Goal: Task Accomplishment & Management: Use online tool/utility

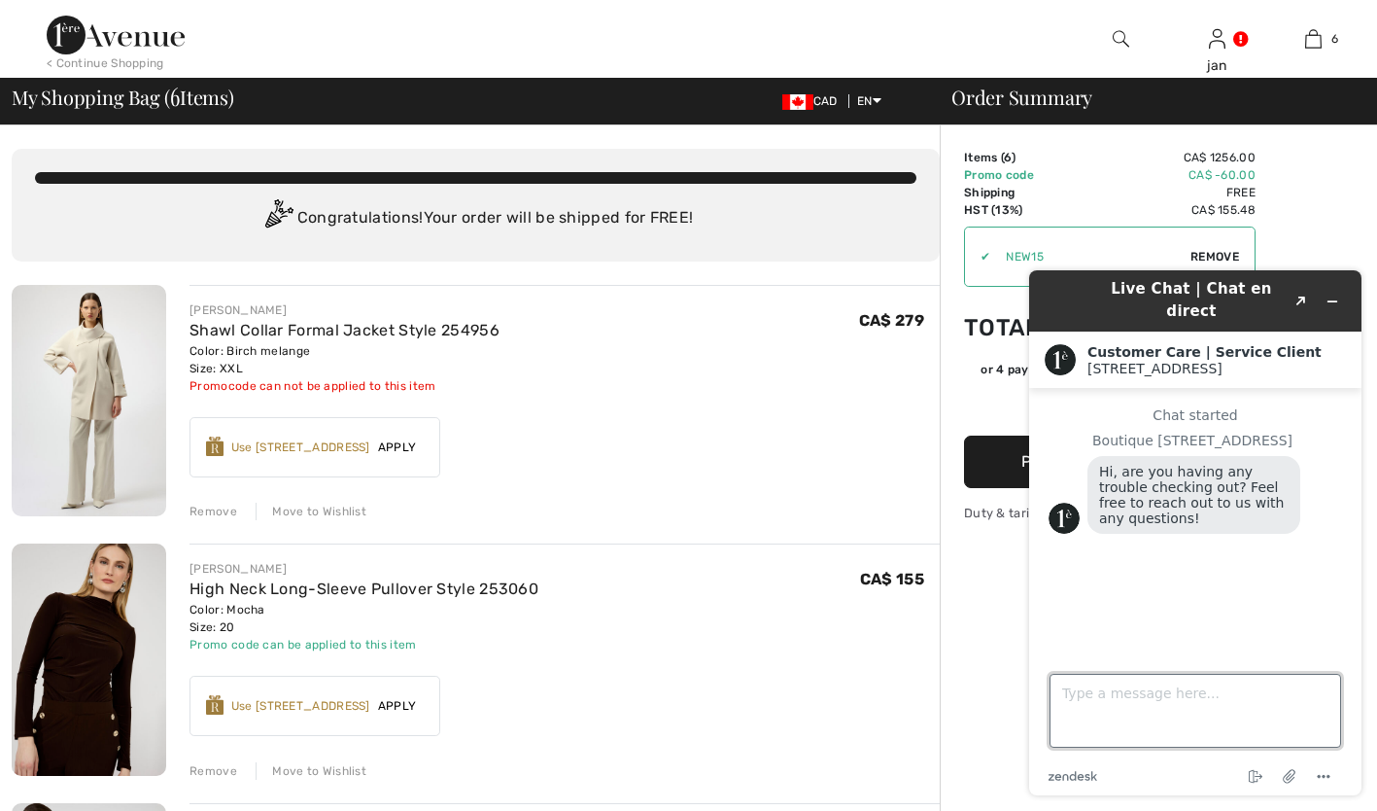
click at [1075, 690] on textarea "Type a message here..." at bounding box center [1196, 711] width 292 height 74
type textarea "I want to ensure I get the tax exemption on my order so I don't kmow whether I …"
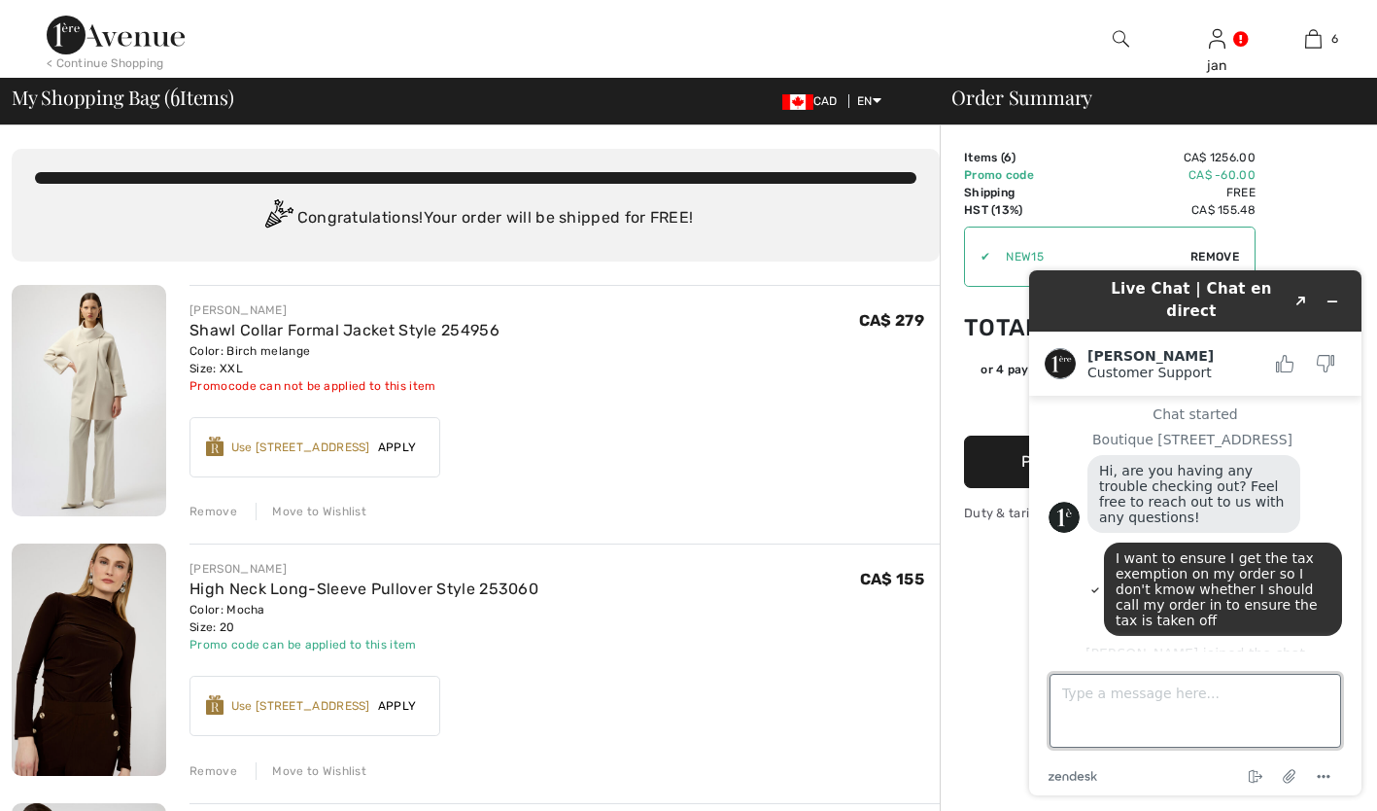
scroll to position [17, 0]
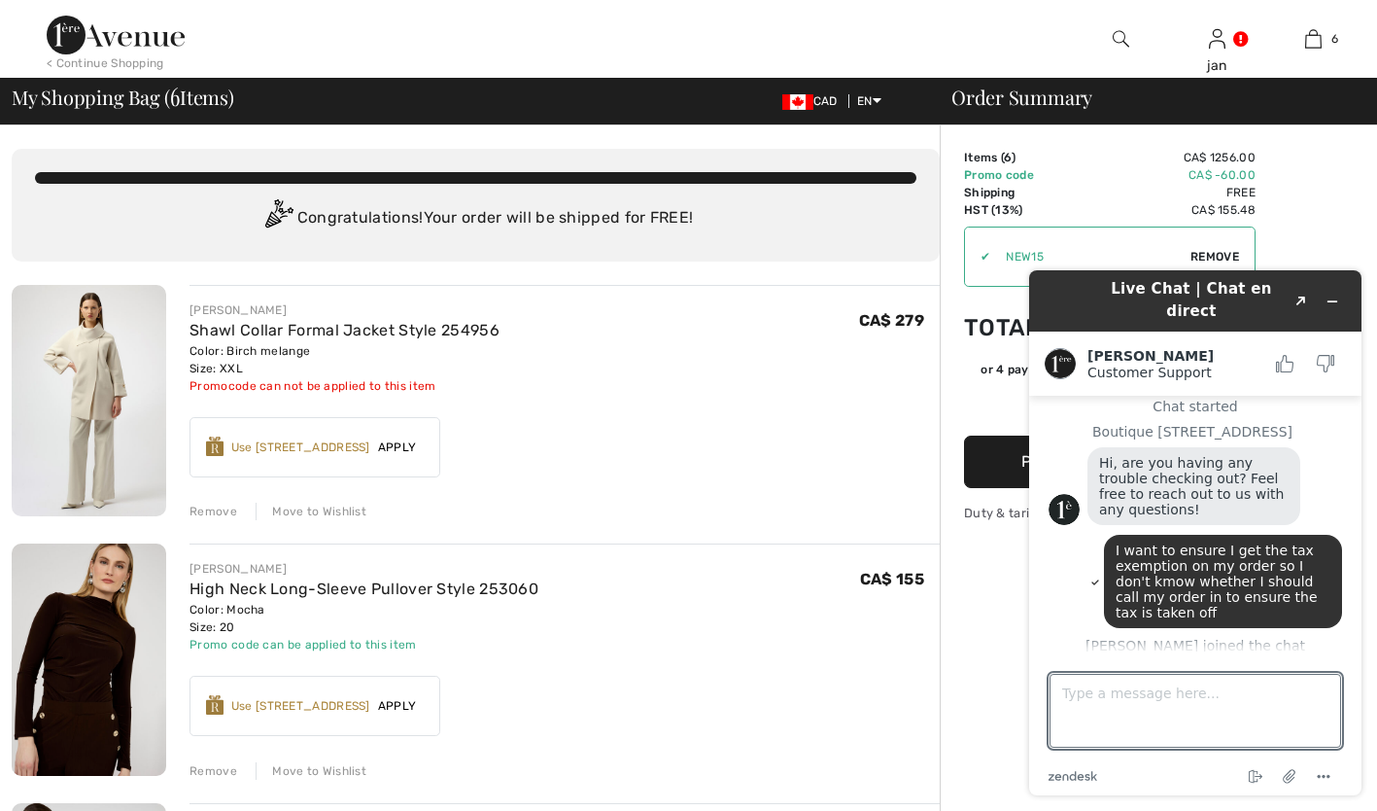
click at [412, 448] on span "Apply" at bounding box center [397, 446] width 54 height 17
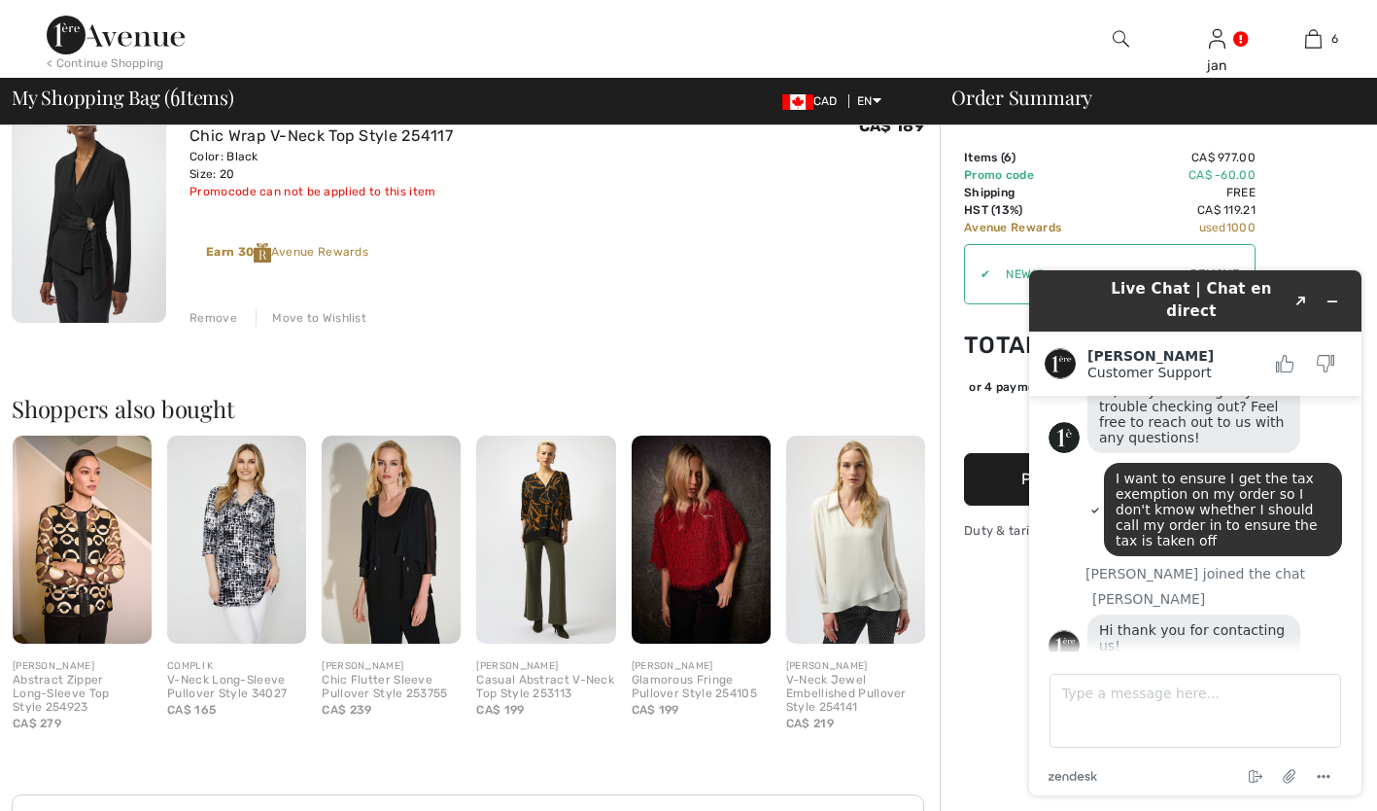
scroll to position [1582, 0]
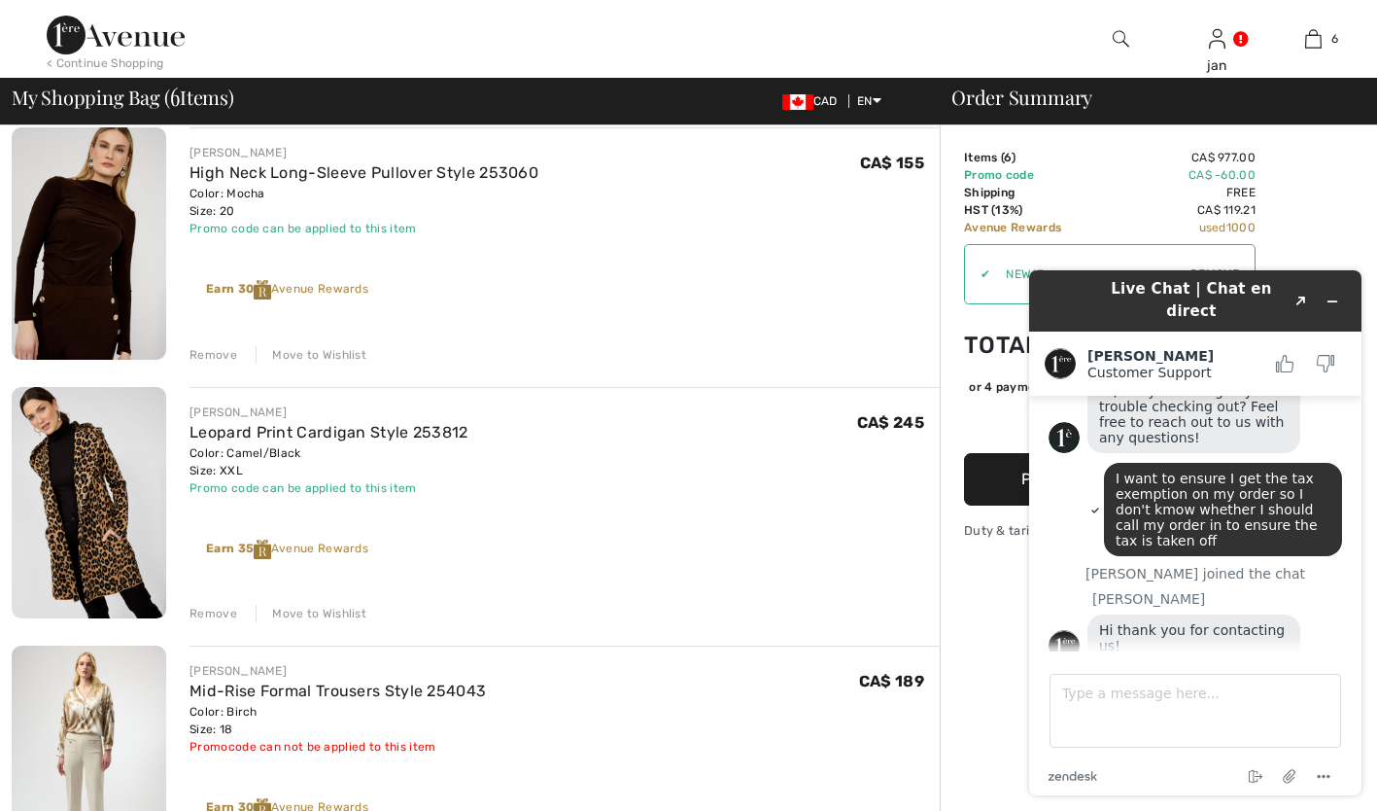
drag, startPoint x: 1378, startPoint y: 489, endPoint x: 363, endPoint y: 233, distance: 1047.5
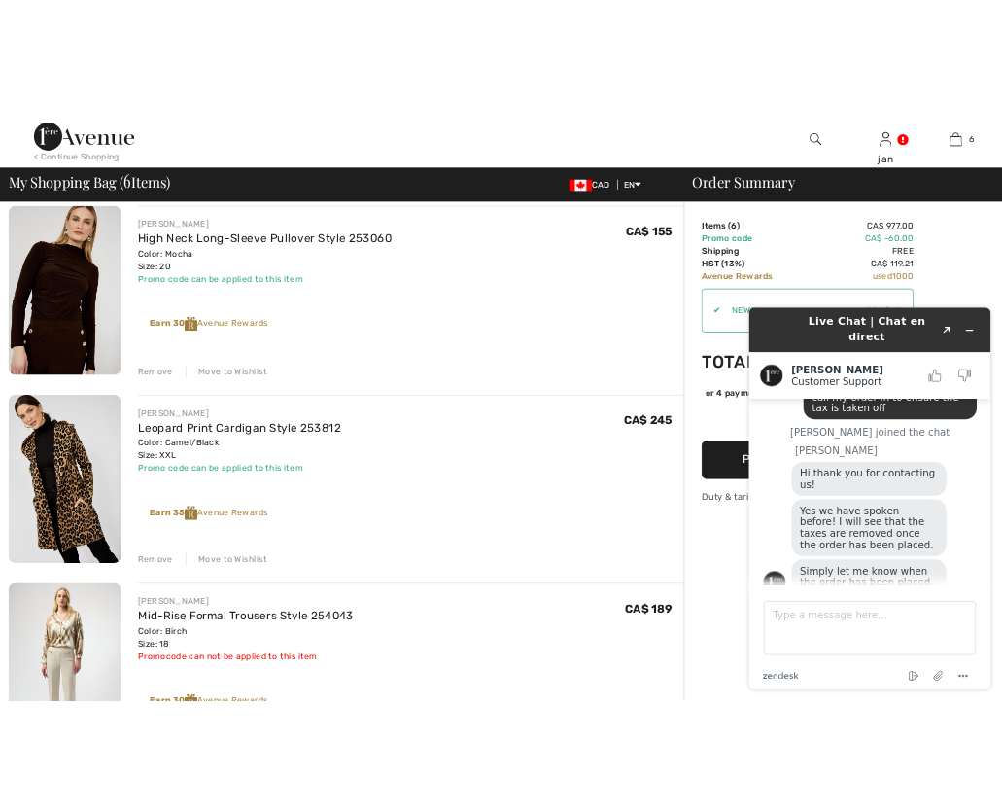
scroll to position [218, 0]
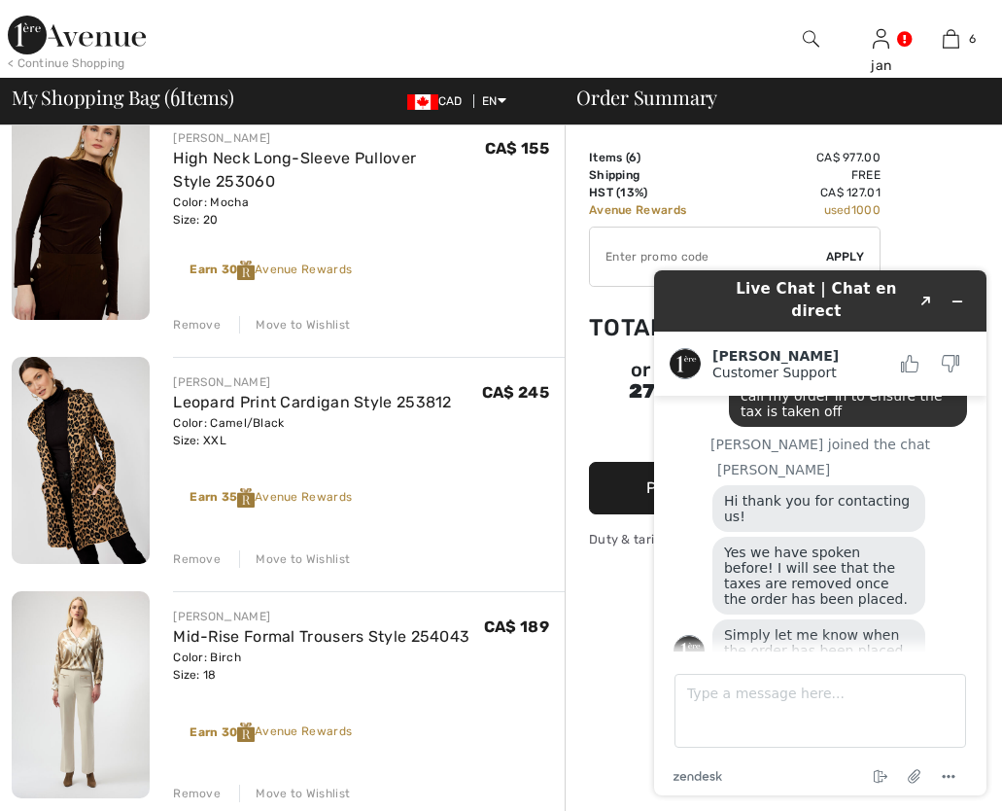
type input "NEW15"
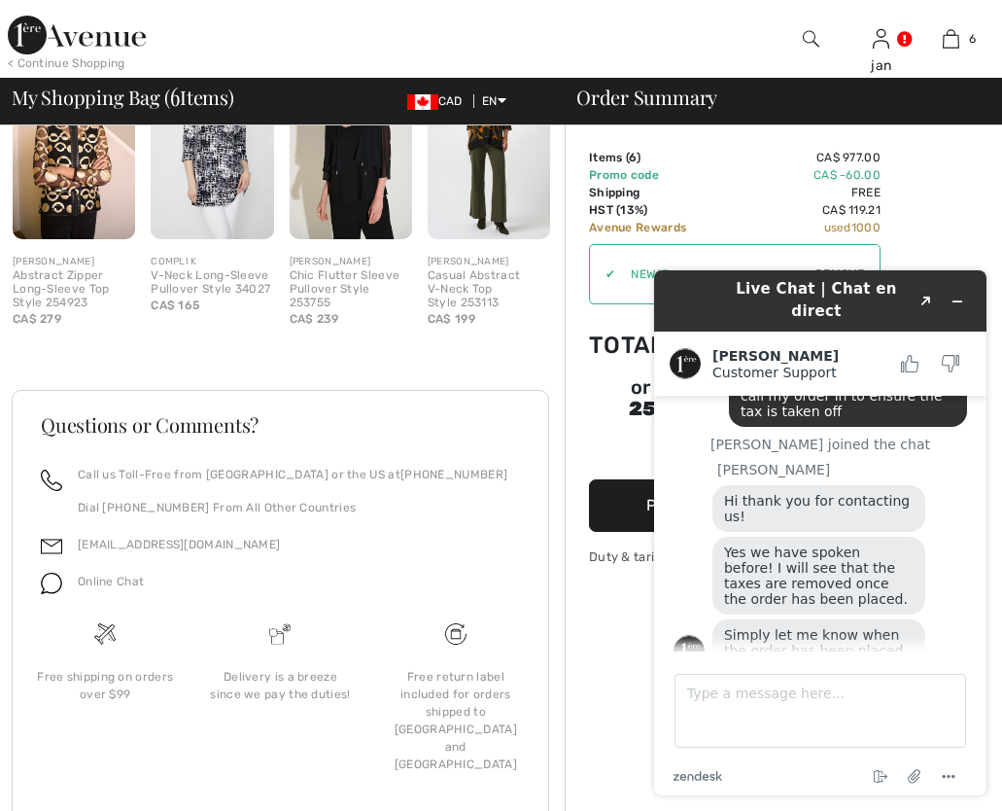
scroll to position [1827, 0]
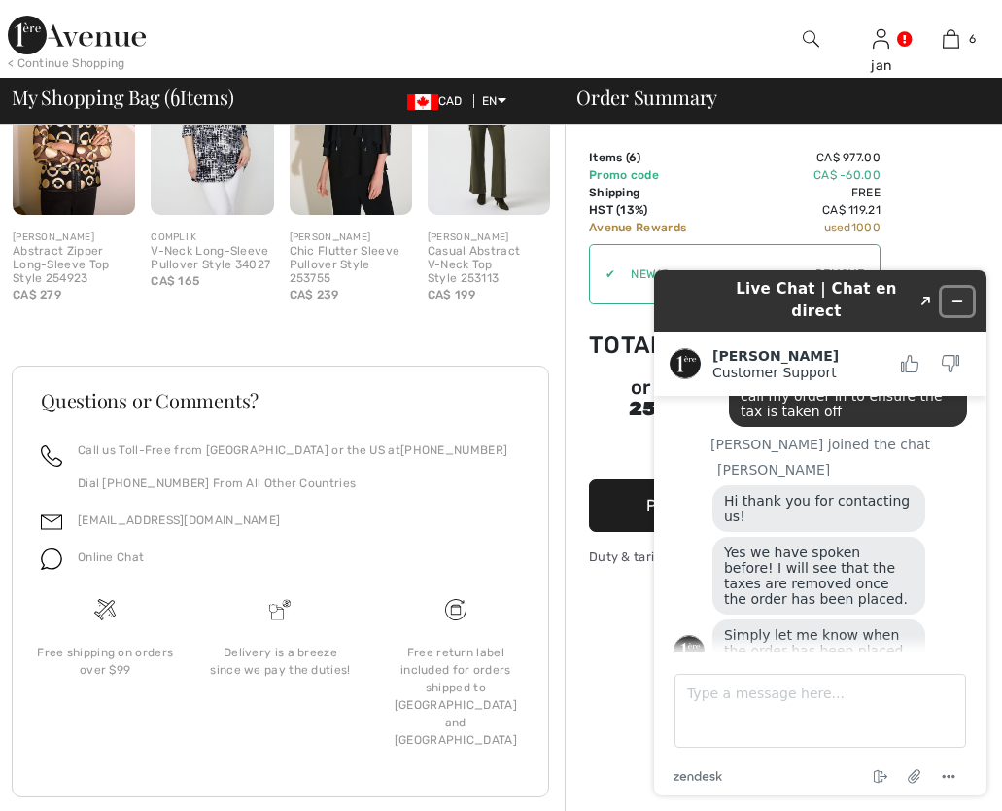
click at [957, 295] on icon "Minimize widget" at bounding box center [958, 302] width 14 height 14
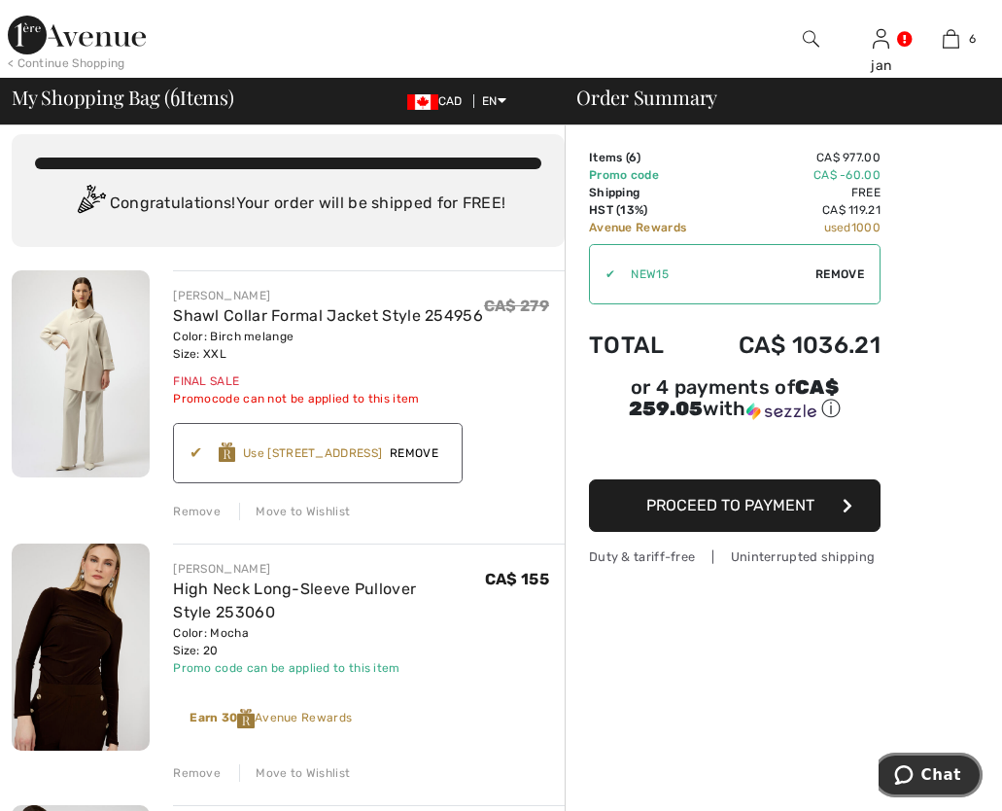
scroll to position [0, 0]
